Goal: Find contact information: Find contact information

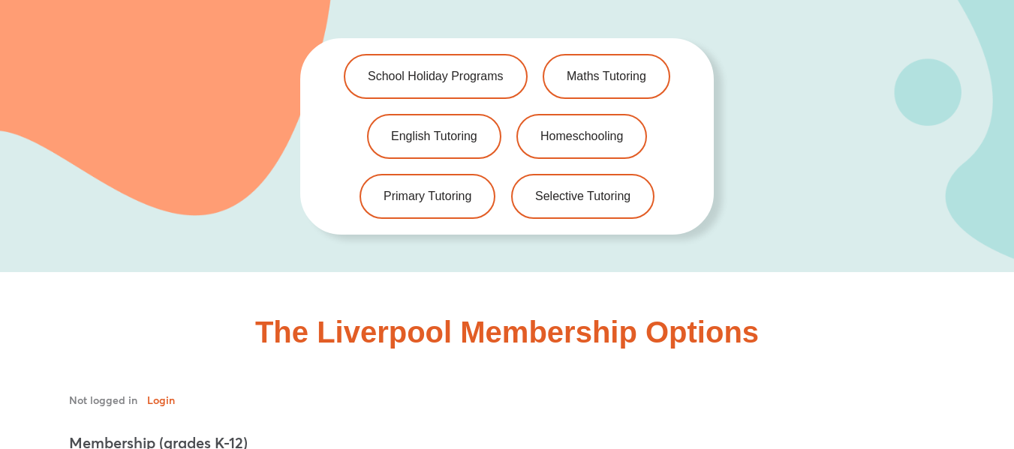
scroll to position [3001, 0]
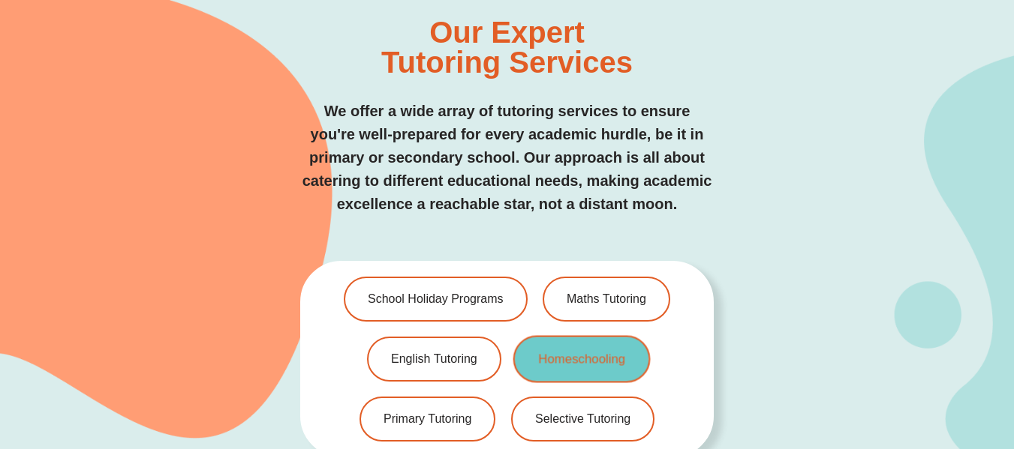
click at [578, 353] on span "Homeschooling" at bounding box center [581, 359] width 87 height 13
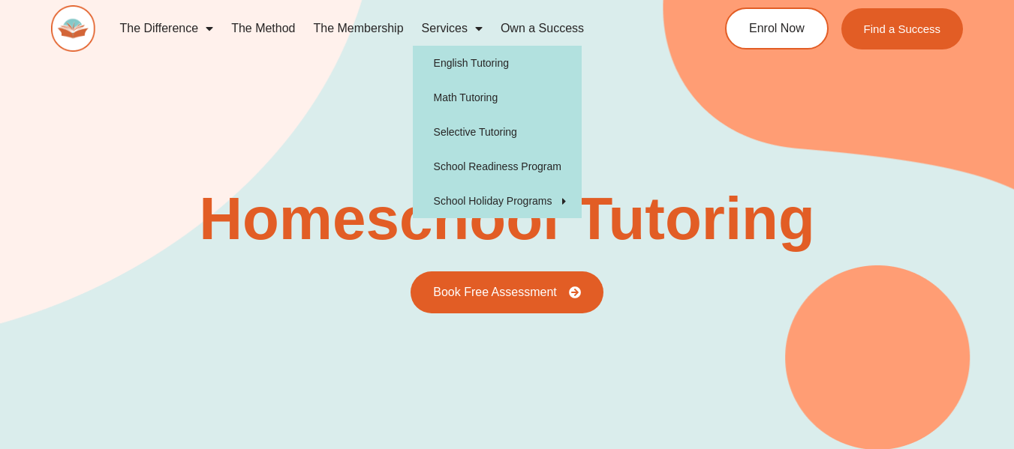
click at [467, 27] on span "Menu" at bounding box center [474, 28] width 15 height 27
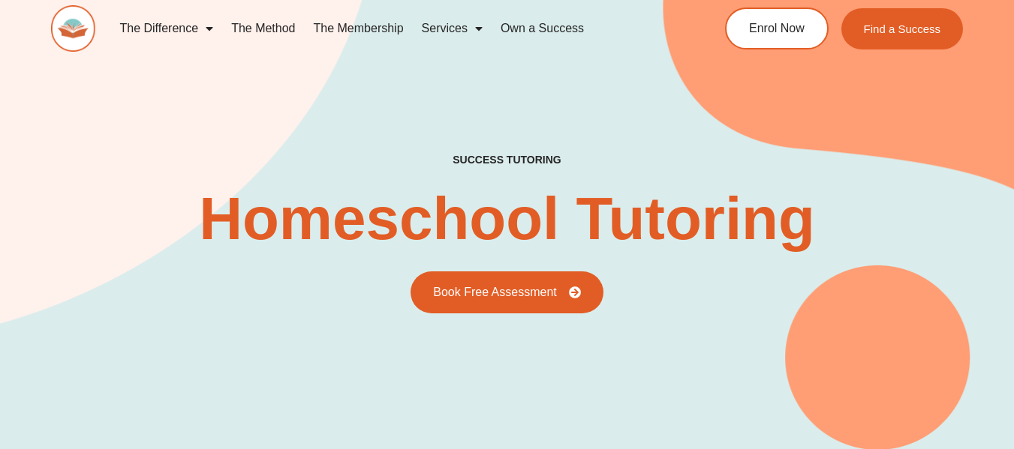
click at [476, 28] on span "Menu" at bounding box center [474, 28] width 15 height 27
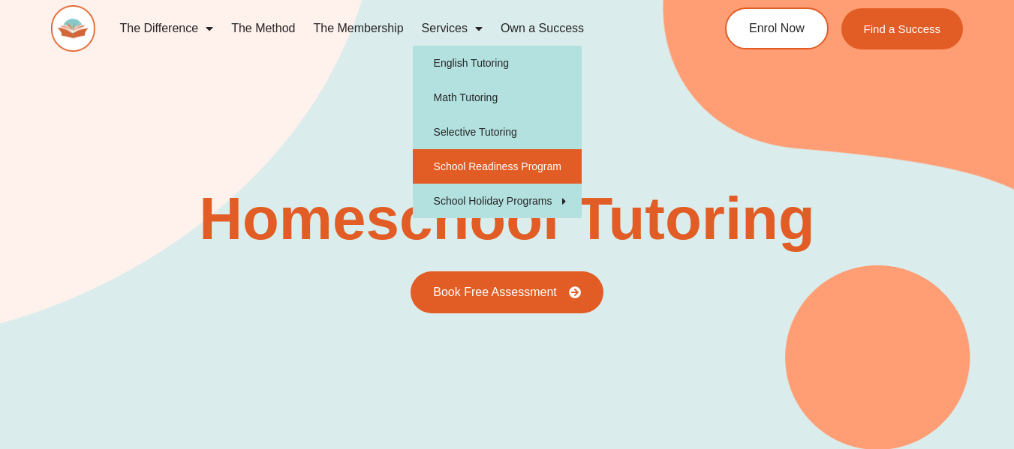
click at [497, 164] on link "School Readiness Program" at bounding box center [497, 166] width 169 height 35
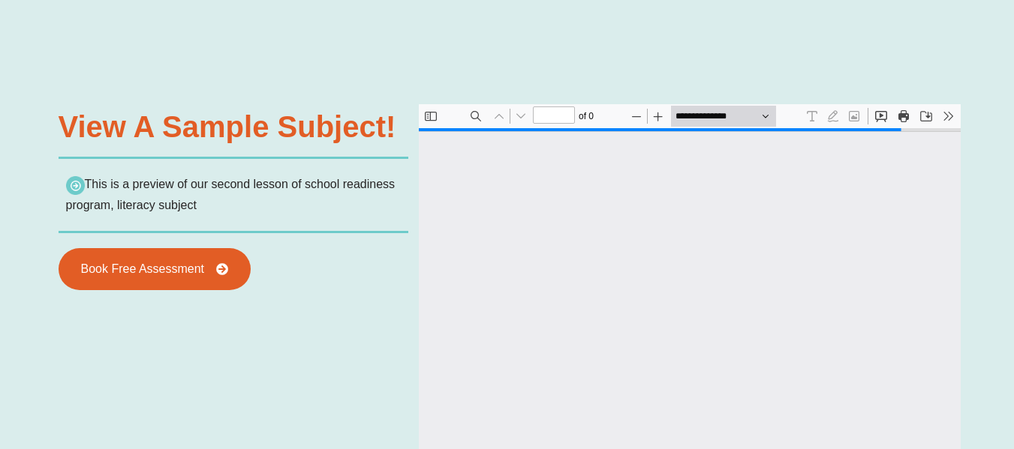
type input "*"
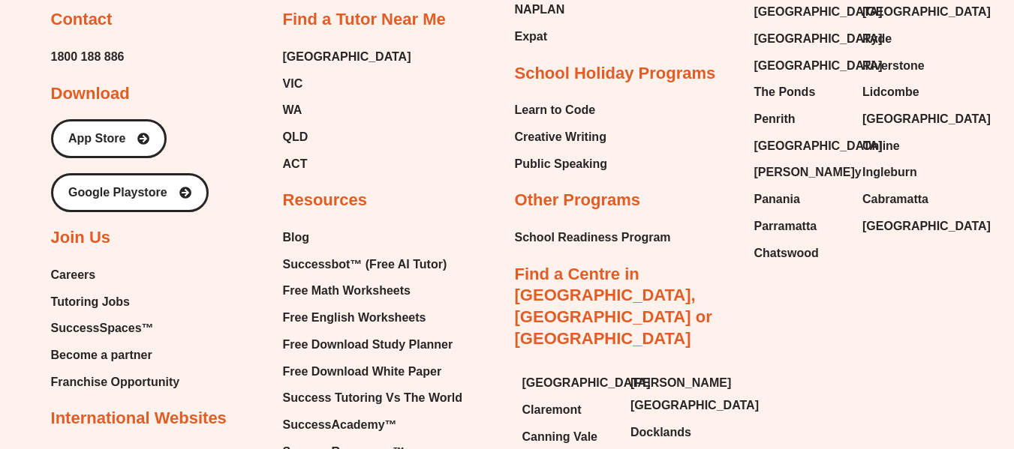
scroll to position [6297, 0]
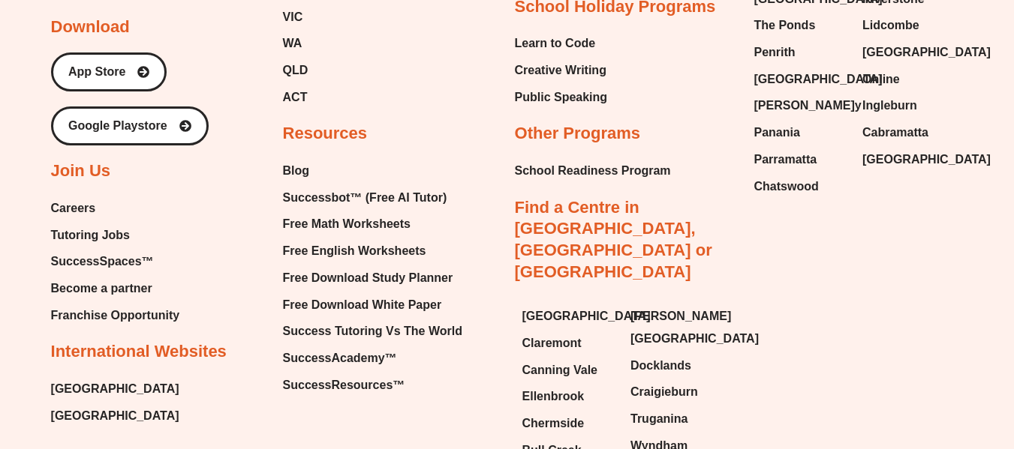
click at [75, 197] on span "Careers" at bounding box center [73, 208] width 45 height 23
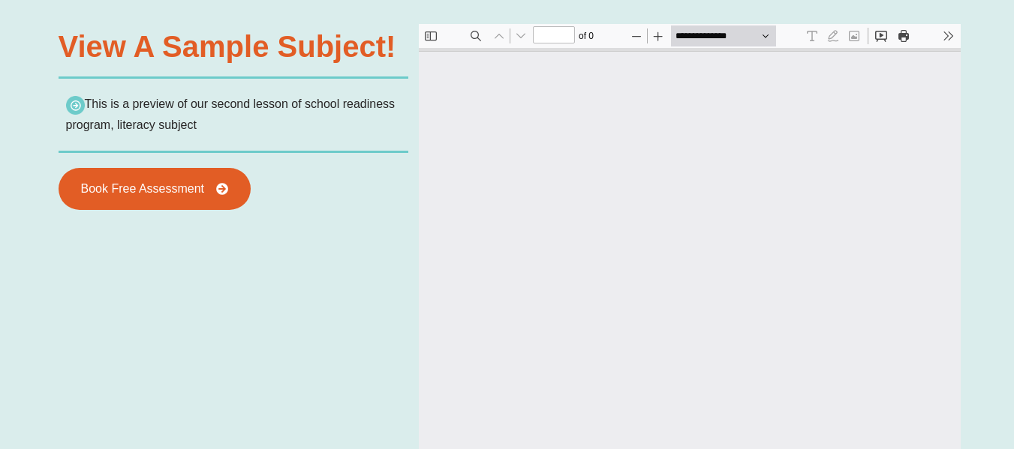
scroll to position [1426, 0]
type input "*"
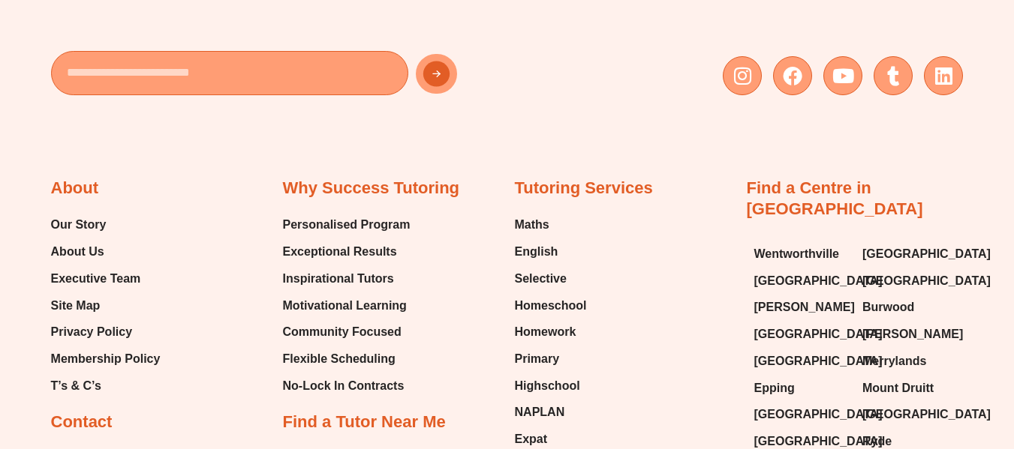
scroll to position [5819, 0]
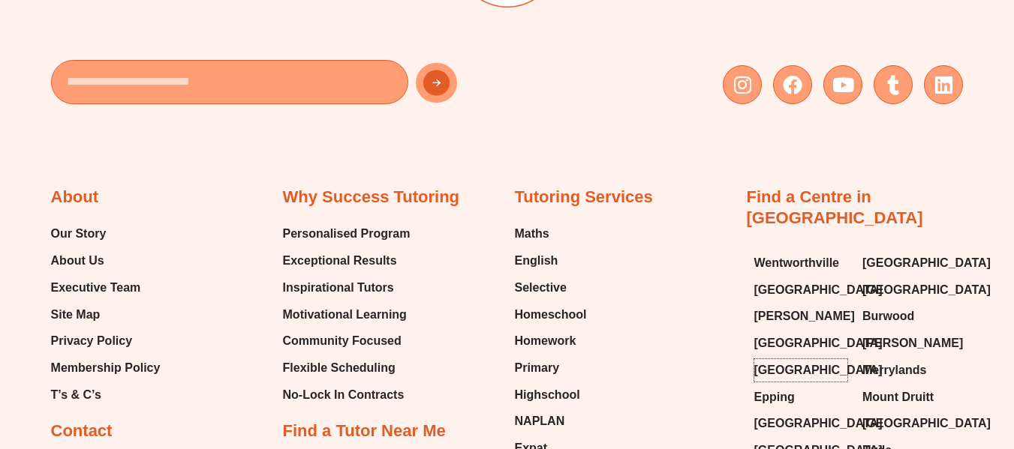
drag, startPoint x: 789, startPoint y: 232, endPoint x: 690, endPoint y: 212, distance: 101.7
click at [789, 359] on span "[GEOGRAPHIC_DATA]" at bounding box center [818, 370] width 128 height 23
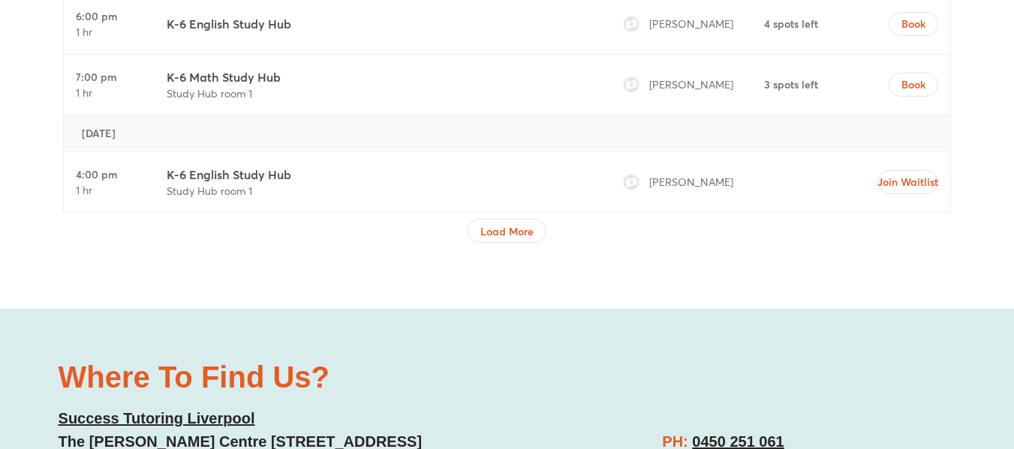
scroll to position [5597, 0]
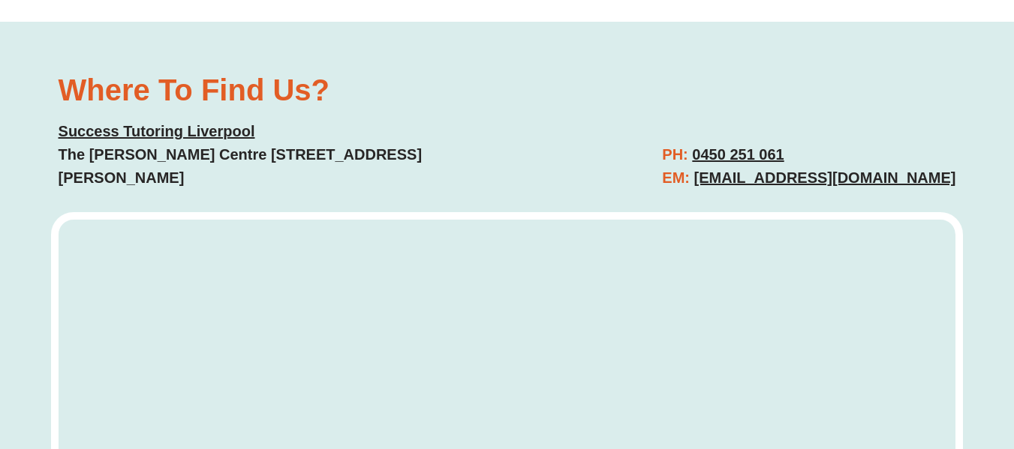
drag, startPoint x: 975, startPoint y: 140, endPoint x: 788, endPoint y: 141, distance: 186.8
click at [807, 140] on div "Where To Find Us? Success Tutoring Liverpool The Reilly Centre 389-393, Hume Hw…" at bounding box center [507, 380] width 1014 height 717
click at [630, 136] on div "PH: 0450 251 061 EM: liverpool@successtutoring.com.au" at bounding box center [739, 167] width 449 height 62
drag, startPoint x: 698, startPoint y: 134, endPoint x: 972, endPoint y: 134, distance: 274.6
click at [972, 134] on div "Where To Find Us? Success Tutoring Liverpool The Reilly Centre 389-393, Hume Hw…" at bounding box center [507, 380] width 1014 height 717
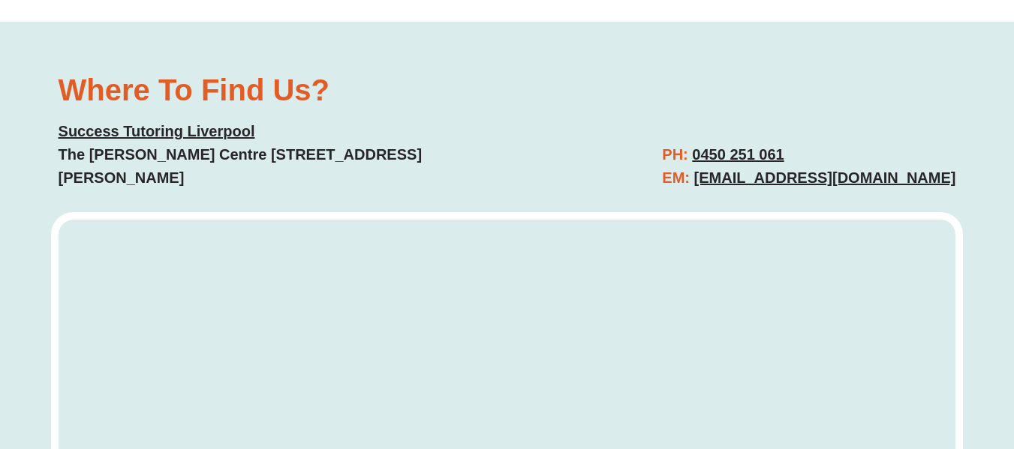
copy h2 "liverpool@successtutoring.com.au"
click at [524, 80] on div "Where To Find Us? Success Tutoring Liverpool The Reilly Centre 389-393, Hume Hw…" at bounding box center [507, 133] width 912 height 130
drag, startPoint x: 38, startPoint y: 112, endPoint x: 281, endPoint y: 114, distance: 243.1
click at [281, 114] on div "Where To Find Us? Success Tutoring Liverpool The Reilly Centre 389-393, Hume Hw…" at bounding box center [507, 380] width 1014 height 717
copy u "Success Tutoring Liverpool"
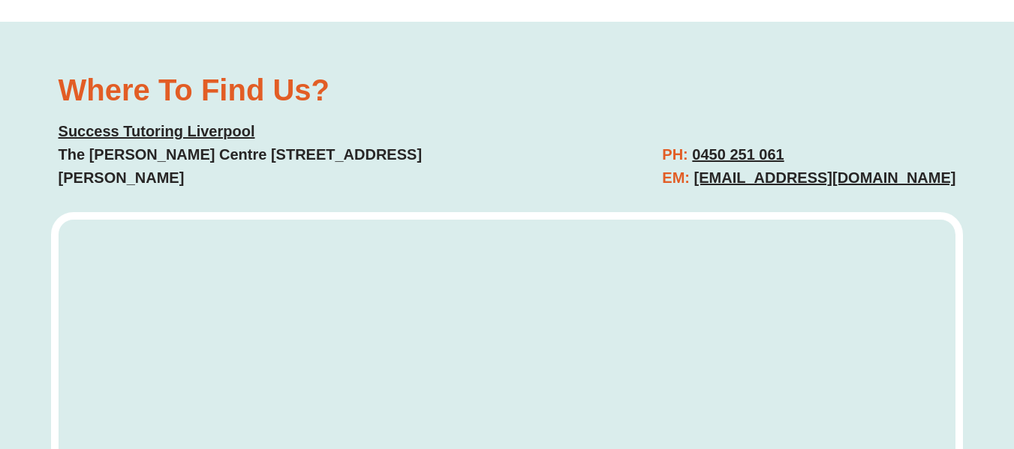
click at [580, 83] on div "Where To Find Us? Success Tutoring Liverpool The Reilly Centre 389-393, Hume Hw…" at bounding box center [507, 133] width 912 height 130
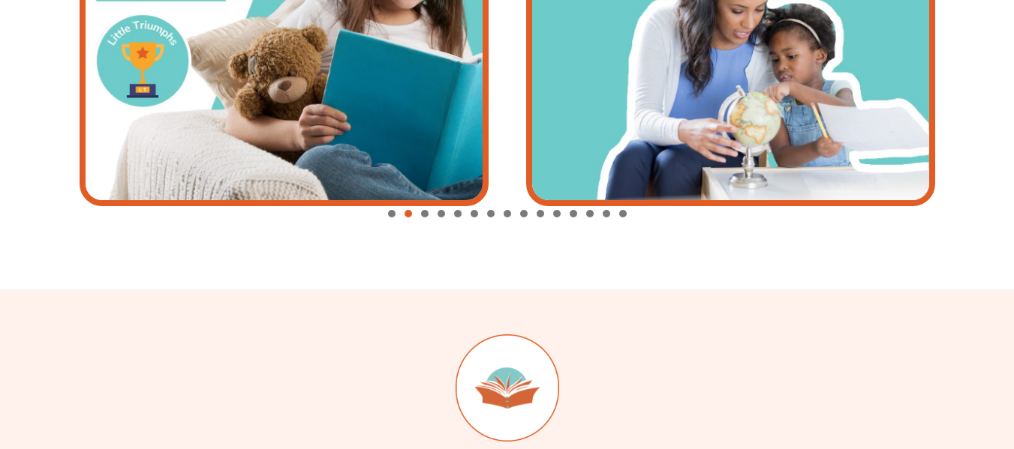
scroll to position [5909, 0]
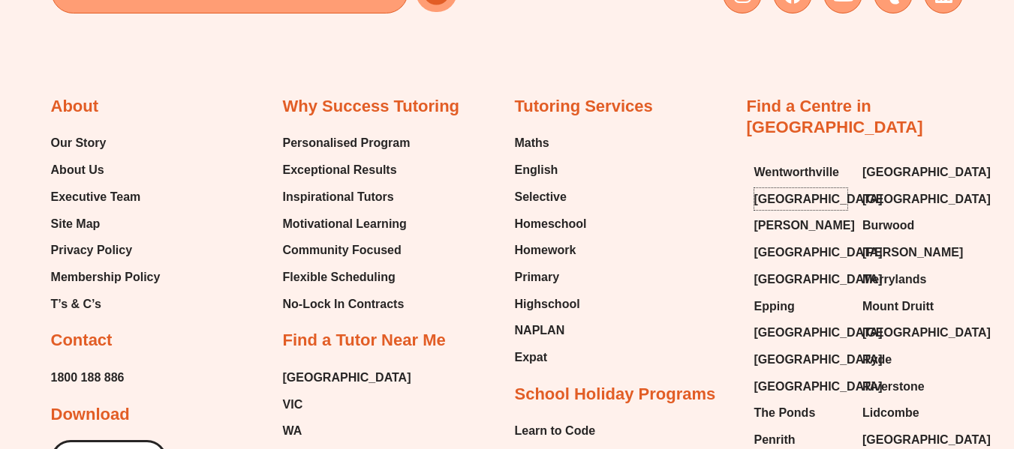
drag, startPoint x: 784, startPoint y: 66, endPoint x: 657, endPoint y: 117, distance: 137.4
click at [784, 188] on span "[GEOGRAPHIC_DATA]" at bounding box center [818, 199] width 128 height 23
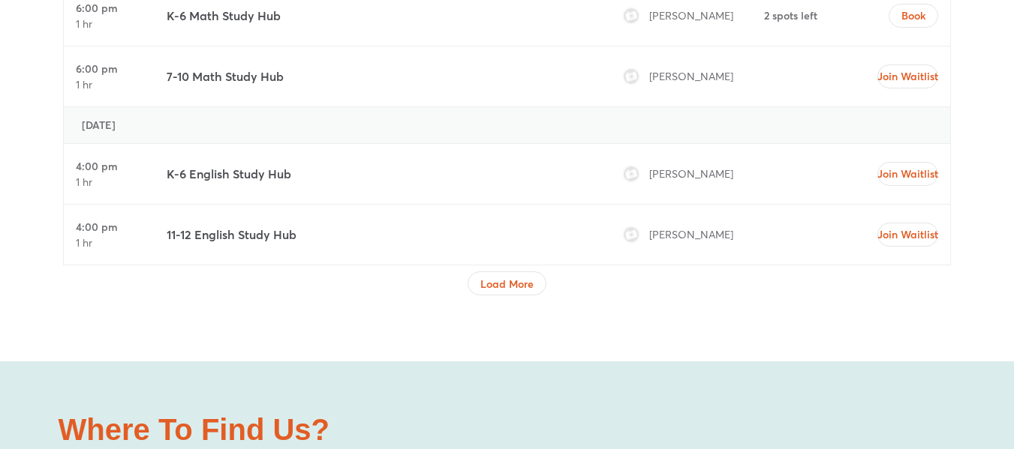
scroll to position [5371, 0]
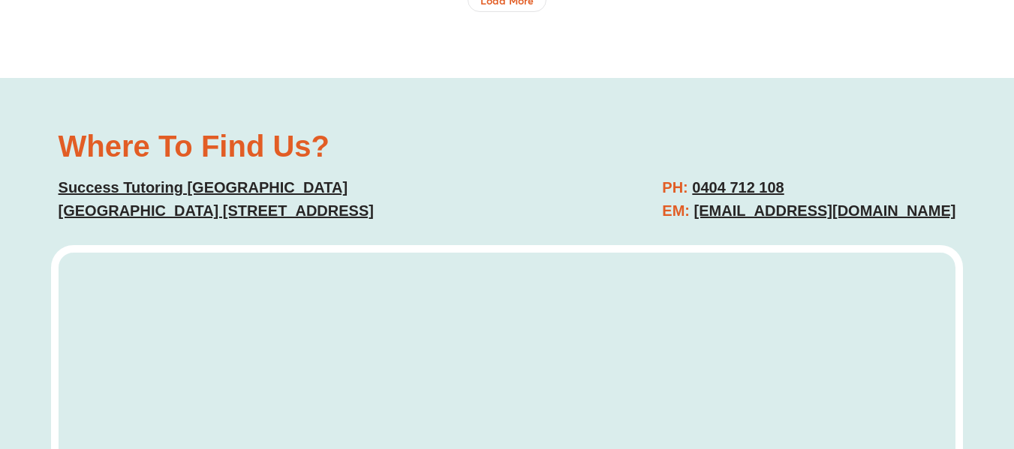
drag, startPoint x: 678, startPoint y: 217, endPoint x: 963, endPoint y: 207, distance: 286.0
click at [963, 207] on div "Where To Find Us? Success Tutoring Green Valley Green Valley Village Shopping C…" at bounding box center [507, 424] width 1014 height 693
